Goal: Information Seeking & Learning: Learn about a topic

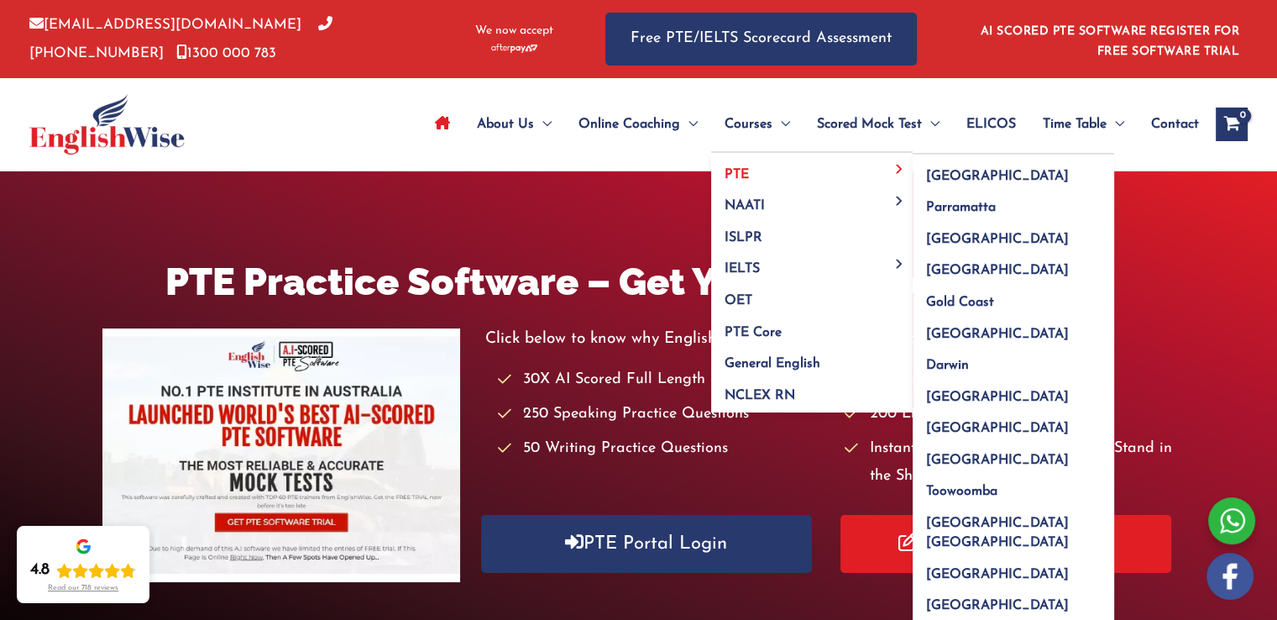
click at [754, 172] on link "PTE" at bounding box center [812, 169] width 202 height 32
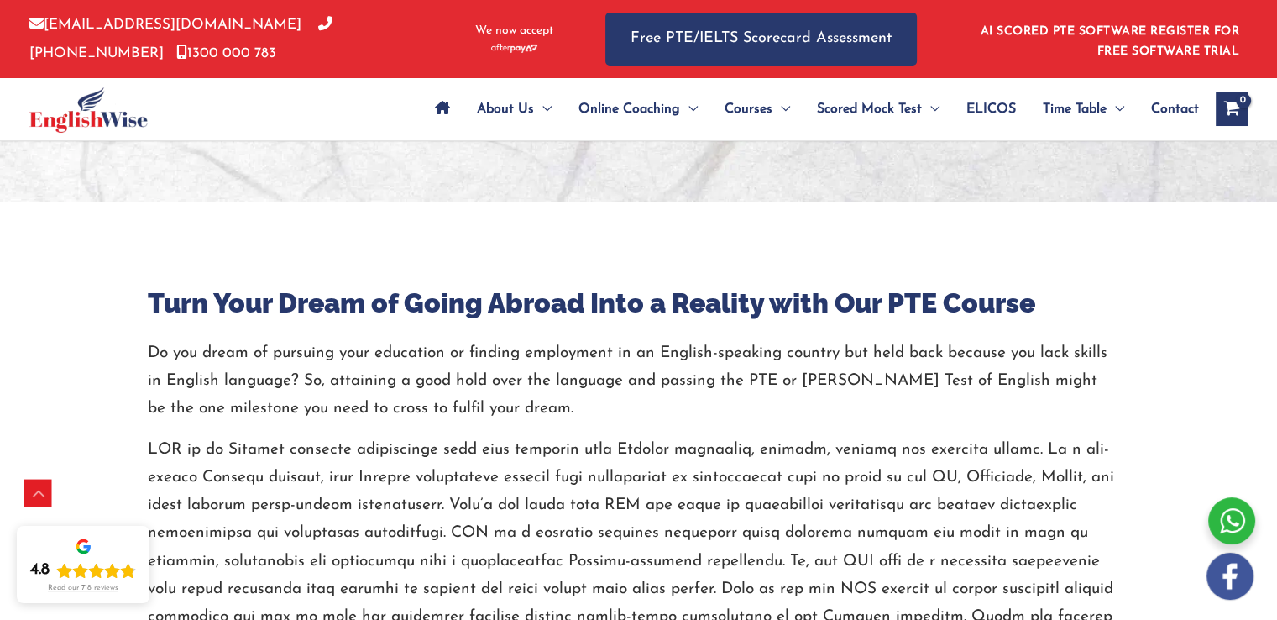
scroll to position [748, 0]
